Goal: Task Accomplishment & Management: Manage account settings

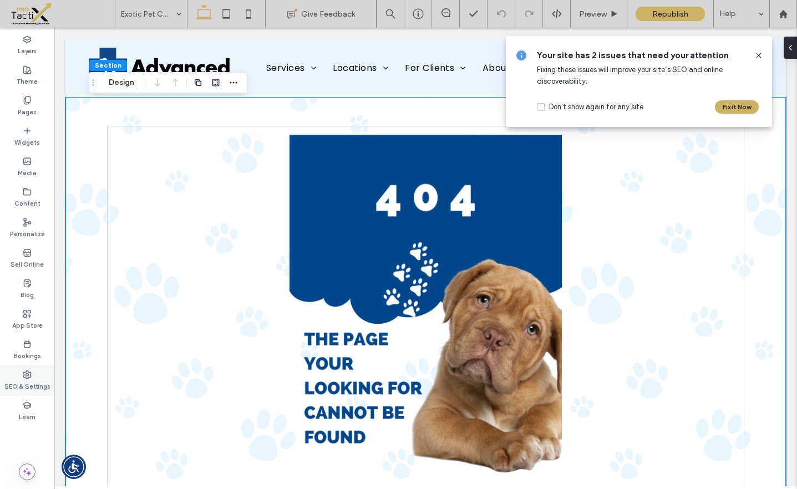
click at [28, 377] on use at bounding box center [27, 375] width 8 height 8
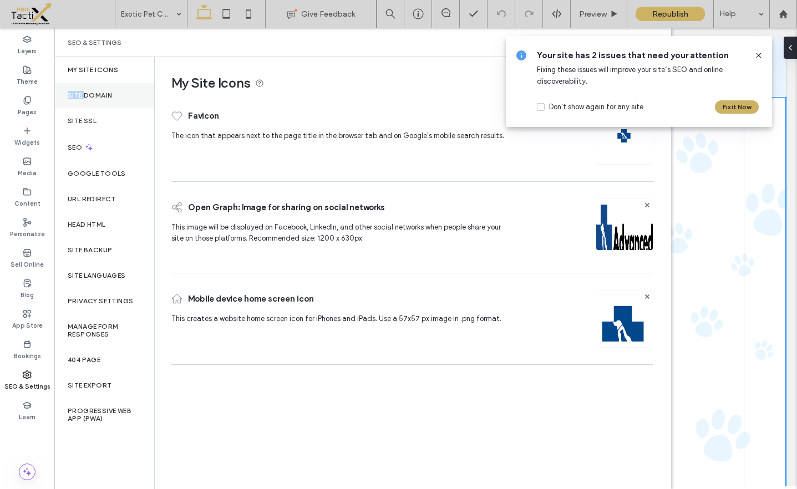
click at [83, 91] on label "Site Domain" at bounding box center [90, 95] width 44 height 8
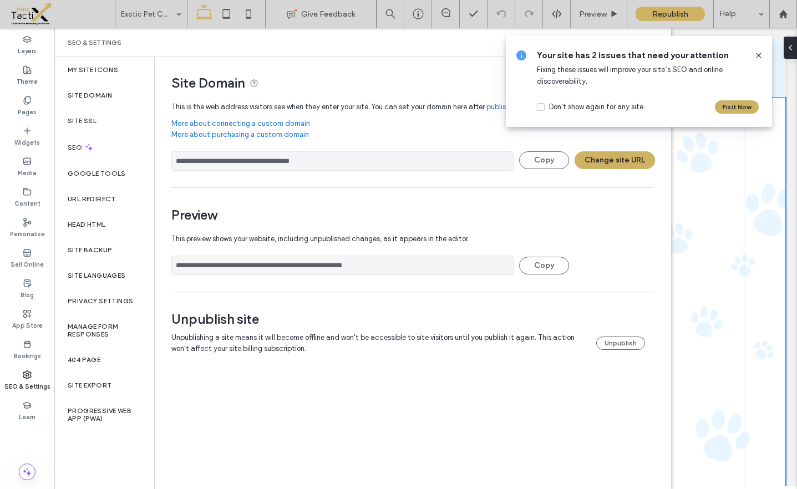
click at [445, 205] on div "**********" at bounding box center [412, 239] width 482 height 93
click at [608, 161] on button "Change site URL" at bounding box center [614, 160] width 80 height 18
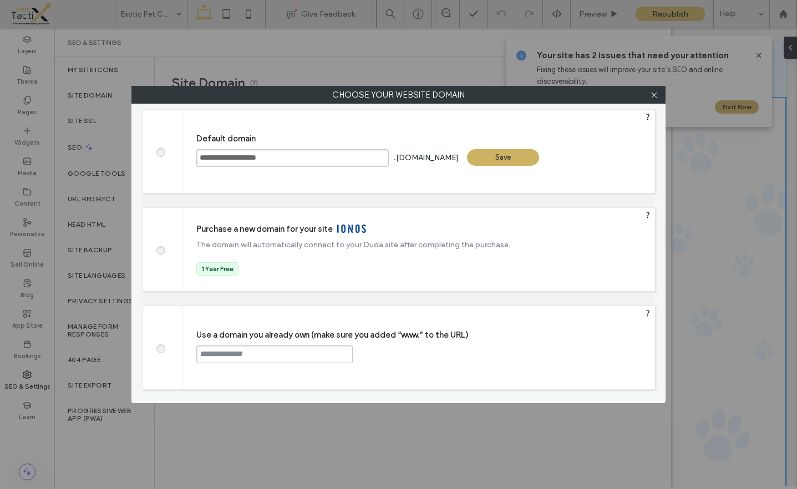
click at [160, 346] on span at bounding box center [160, 347] width 0 height 8
click at [224, 354] on input "text" at bounding box center [274, 354] width 156 height 18
paste input "**********"
type input "**********"
click at [478, 330] on label "Use a domain you already own (make sure you added “www.” to the URL)" at bounding box center [425, 335] width 459 height 10
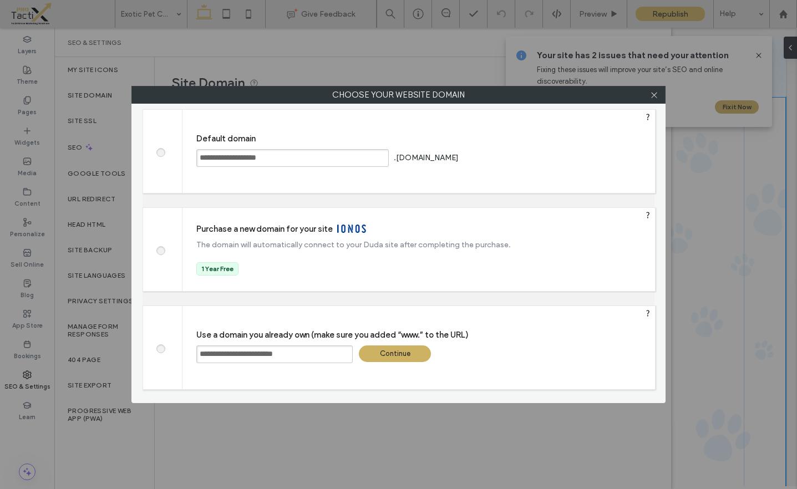
click at [402, 357] on div "Continue" at bounding box center [395, 353] width 72 height 17
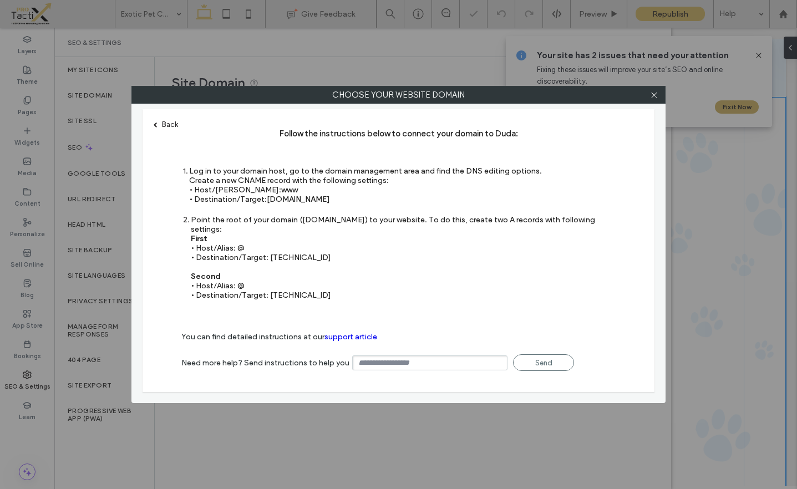
type input "**********"
drag, startPoint x: 267, startPoint y: 201, endPoint x: 352, endPoint y: 202, distance: 84.8
click at [352, 202] on div "Log in to your domain host, go to the domain management area and find the DNS e…" at bounding box center [365, 185] width 353 height 38
copy span "s.multiscreensite.com"
click at [262, 223] on div "Point the root of your domain (domain.com) to your website. To do this, create …" at bounding box center [403, 257] width 425 height 85
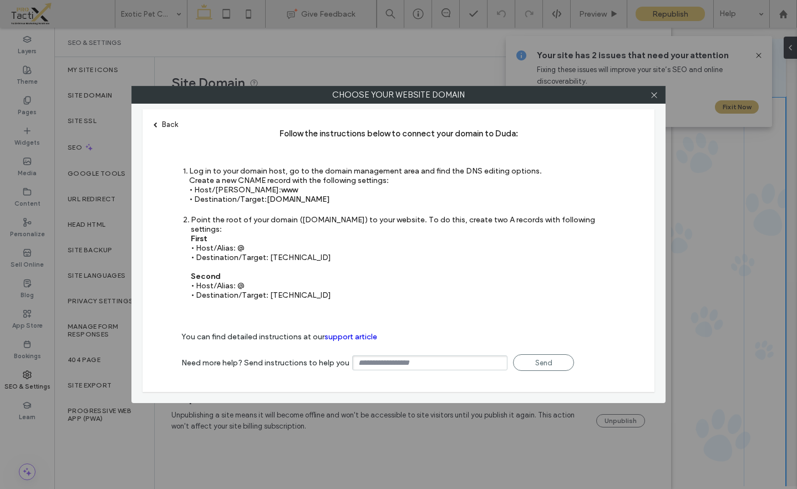
drag, startPoint x: 269, startPoint y: 247, endPoint x: 315, endPoint y: 254, distance: 46.5
click at [315, 254] on div "Point the root of your domain (domain.com) to your website. To do this, create …" at bounding box center [403, 257] width 425 height 85
copy div "35.172.94.1"
click at [296, 286] on div "Point the root of your domain (domain.com) to your website. To do this, create …" at bounding box center [403, 257] width 425 height 85
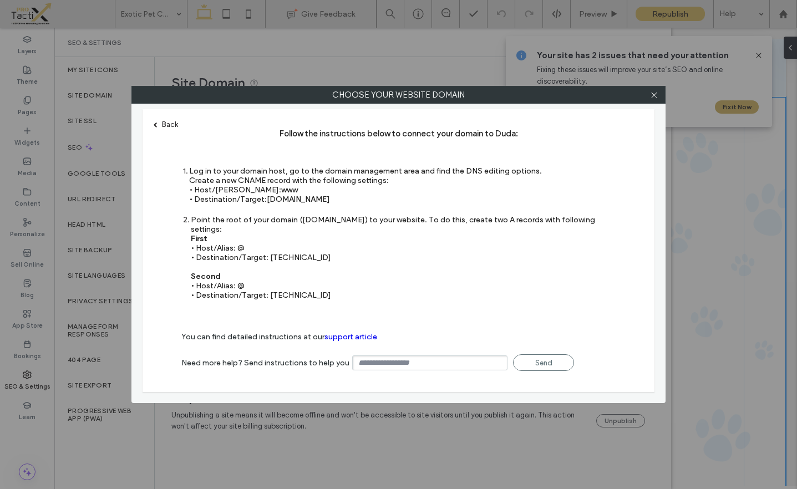
copy div "100.24.208.97"
click at [444, 319] on div "You can find detailed instructions at our support article" at bounding box center [398, 331] width 434 height 24
click at [656, 96] on icon at bounding box center [654, 95] width 8 height 8
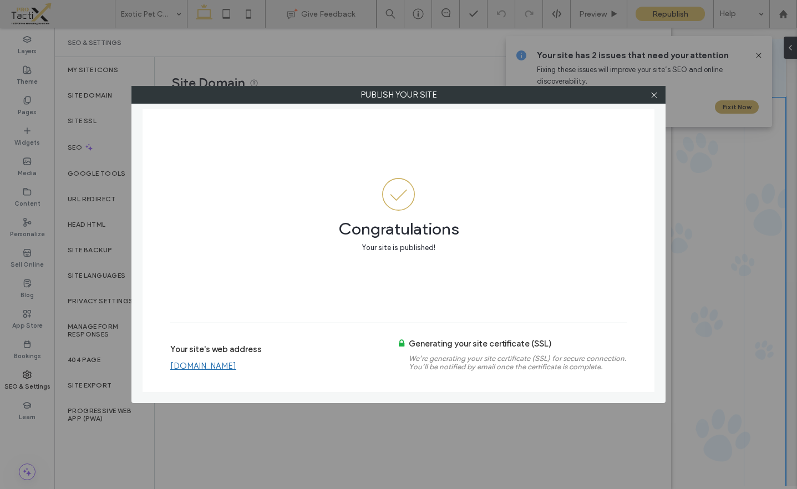
click at [236, 366] on link "[DOMAIN_NAME]" at bounding box center [203, 366] width 66 height 10
click at [653, 96] on icon at bounding box center [654, 95] width 8 height 8
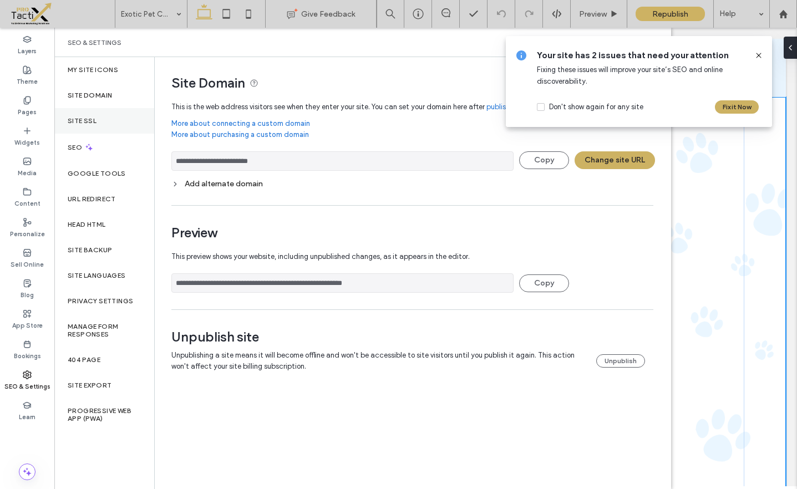
click at [75, 118] on label "Site SSL" at bounding box center [82, 121] width 29 height 8
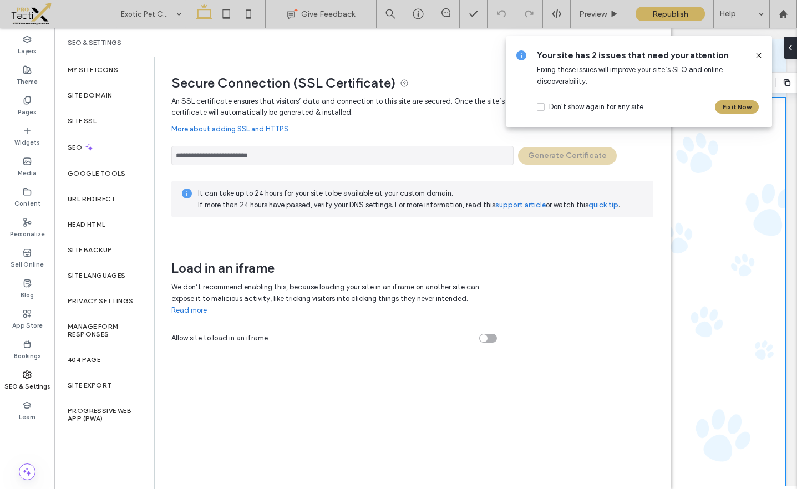
drag, startPoint x: 758, startPoint y: 52, endPoint x: 704, endPoint y: 27, distance: 59.3
click at [758, 52] on icon at bounding box center [758, 55] width 9 height 9
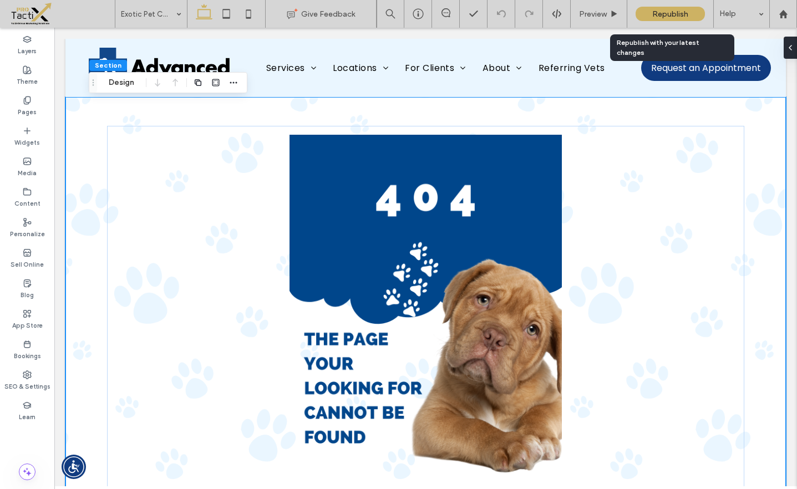
click at [674, 8] on div "Republish" at bounding box center [669, 14] width 69 height 14
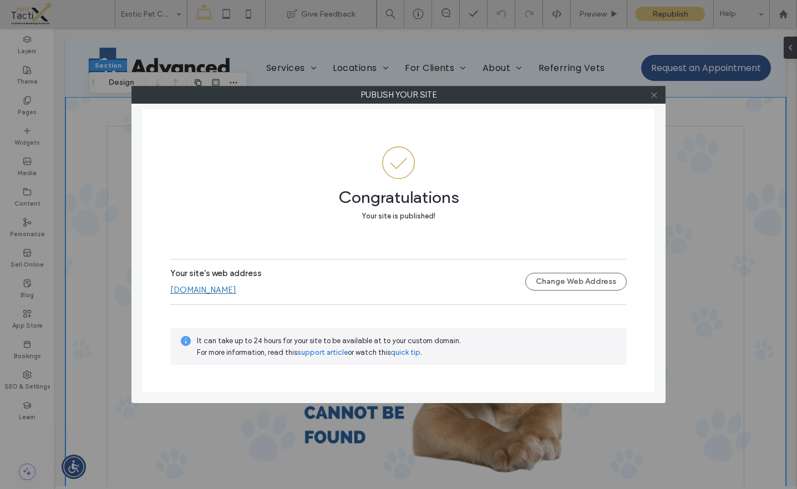
click at [656, 95] on icon at bounding box center [654, 95] width 8 height 8
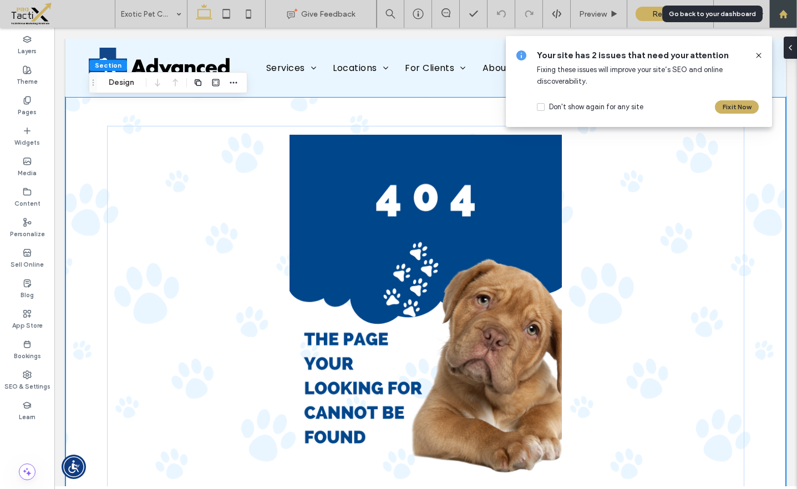
click at [781, 13] on use at bounding box center [782, 13] width 8 height 8
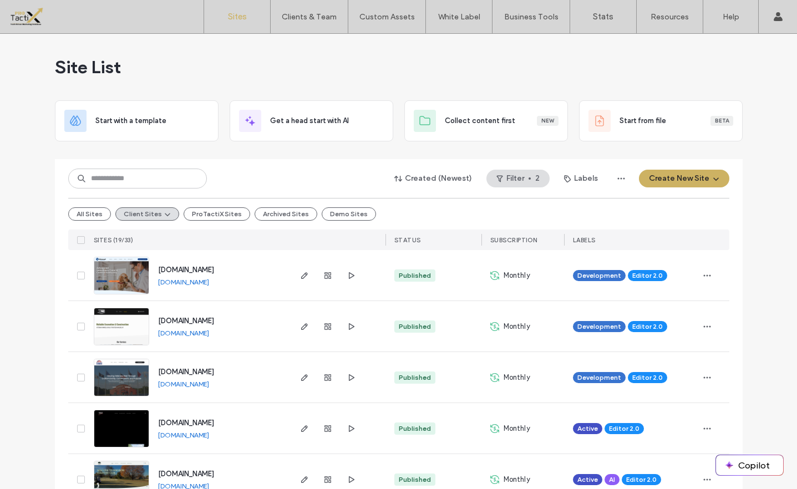
click at [209, 283] on link "[DOMAIN_NAME]" at bounding box center [183, 282] width 51 height 8
